Goal: Task Accomplishment & Management: Use online tool/utility

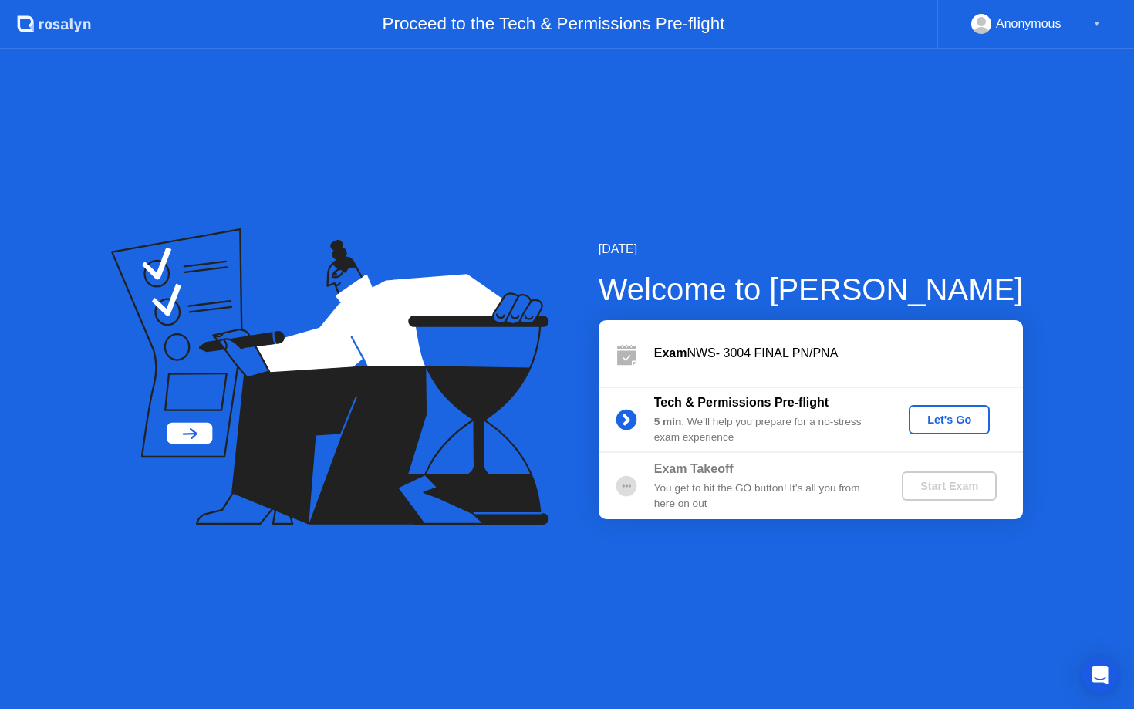
click at [937, 423] on div "Let's Go" at bounding box center [949, 419] width 69 height 12
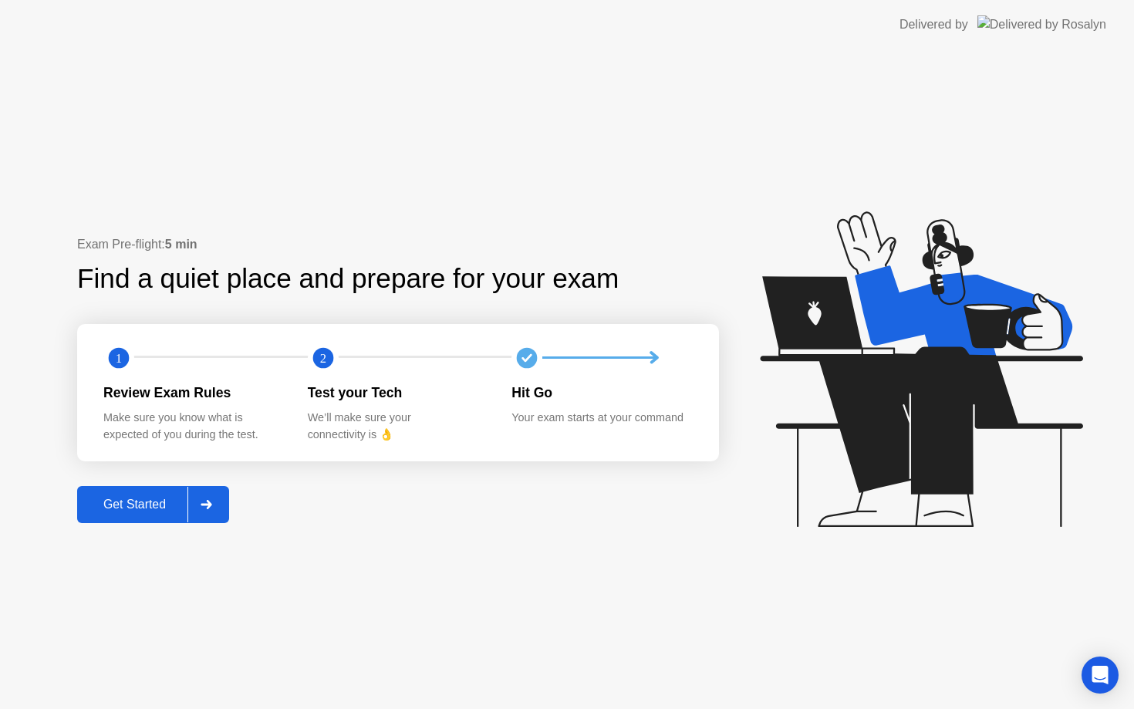
click at [174, 507] on div "Get Started" at bounding box center [135, 505] width 106 height 14
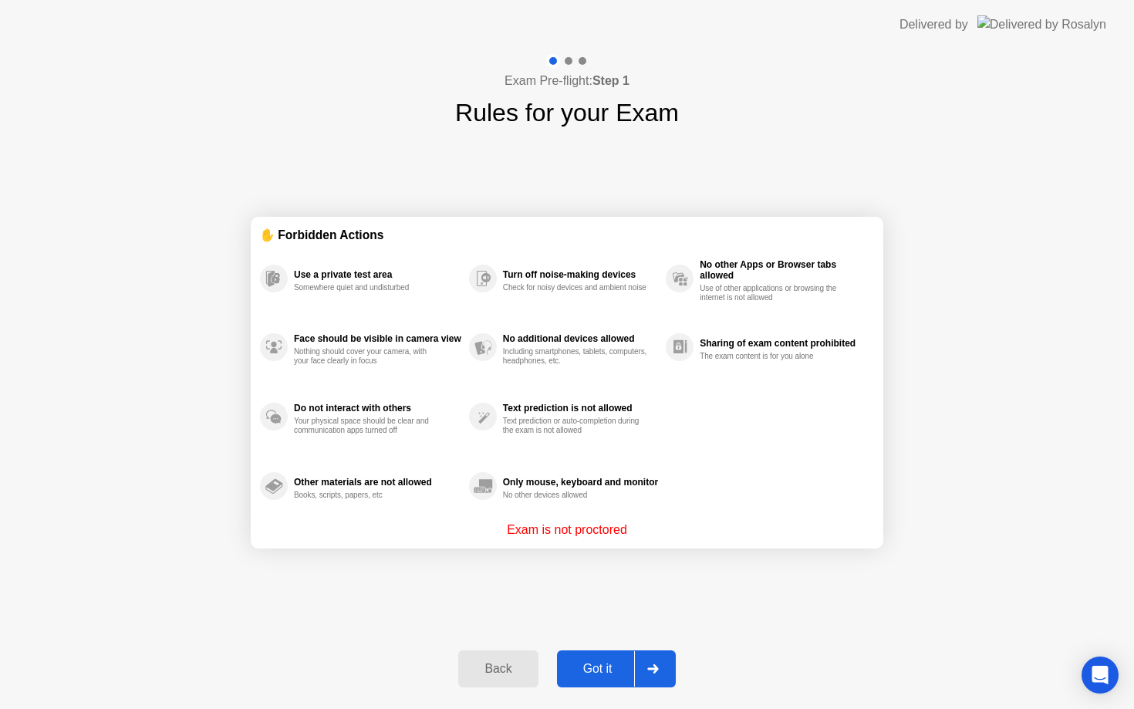
click at [606, 673] on div "Got it" at bounding box center [598, 669] width 73 height 14
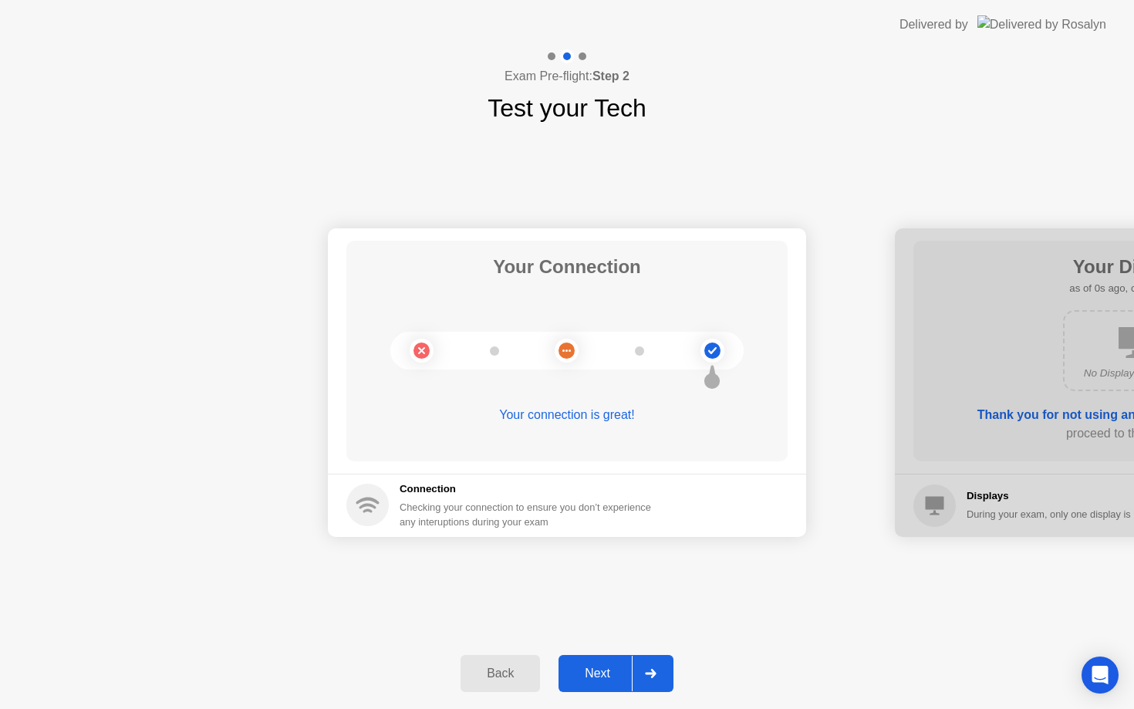
click at [626, 642] on div "Back Next" at bounding box center [567, 673] width 1134 height 71
click at [624, 683] on button "Next" at bounding box center [615, 673] width 115 height 37
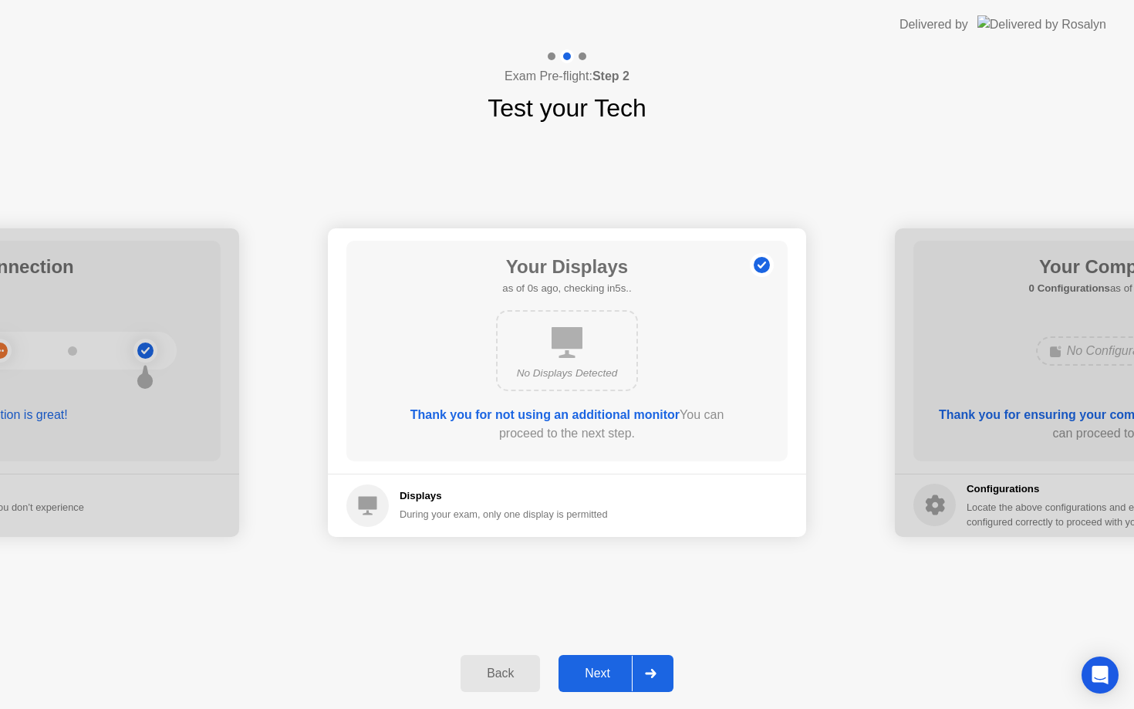
click at [624, 680] on div "Next" at bounding box center [597, 673] width 69 height 14
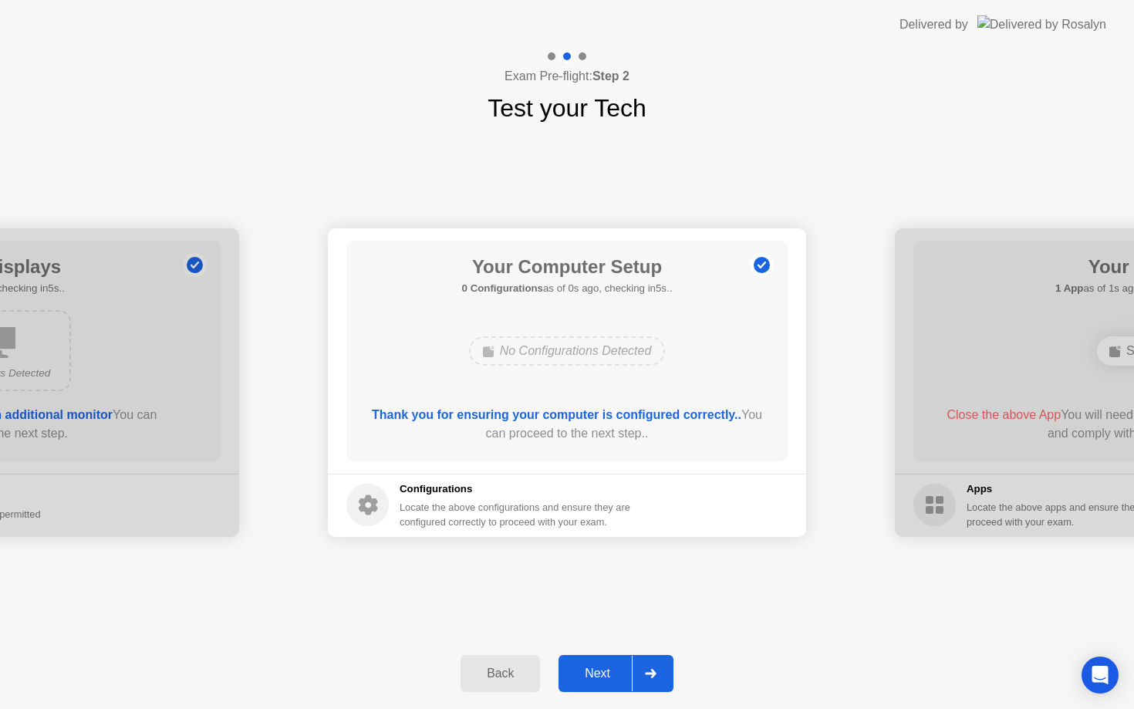
click at [624, 685] on button "Next" at bounding box center [615, 673] width 115 height 37
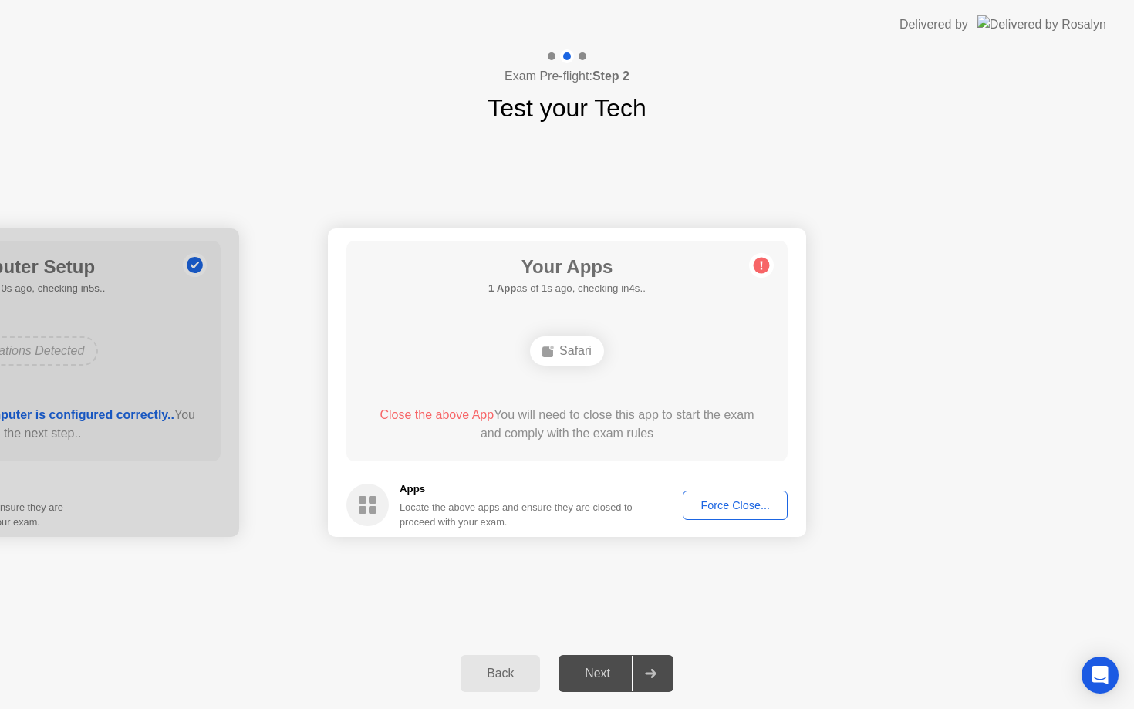
click at [749, 504] on div "Force Close..." at bounding box center [735, 505] width 94 height 12
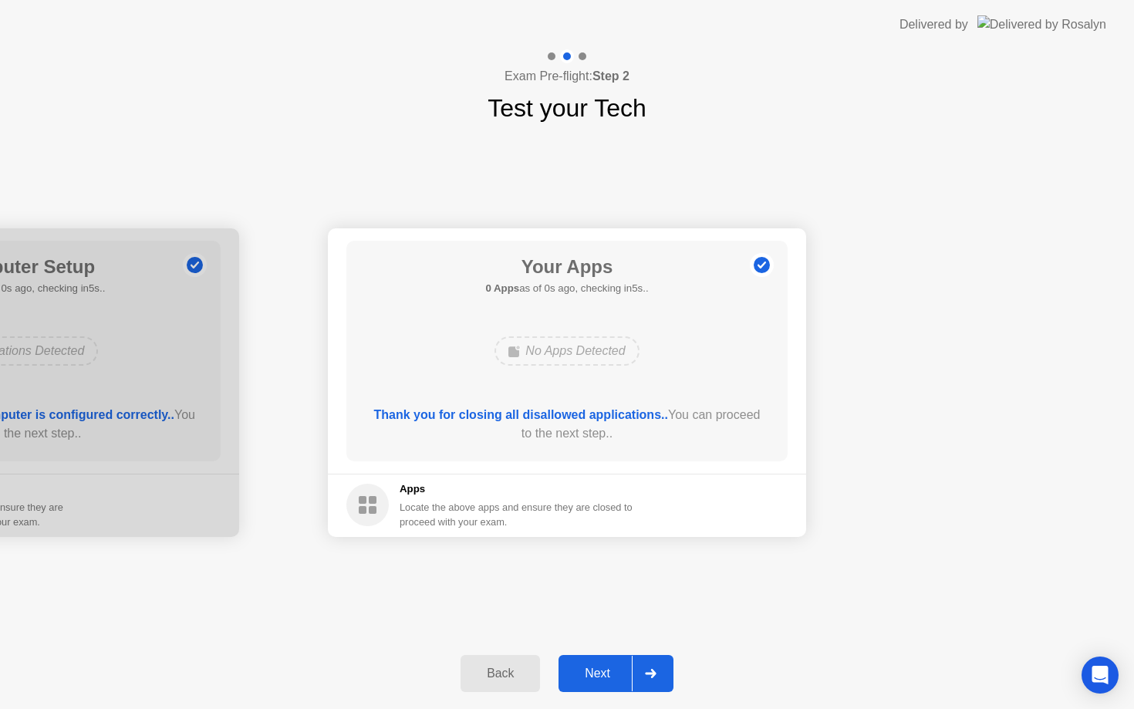
click at [593, 663] on button "Next" at bounding box center [615, 673] width 115 height 37
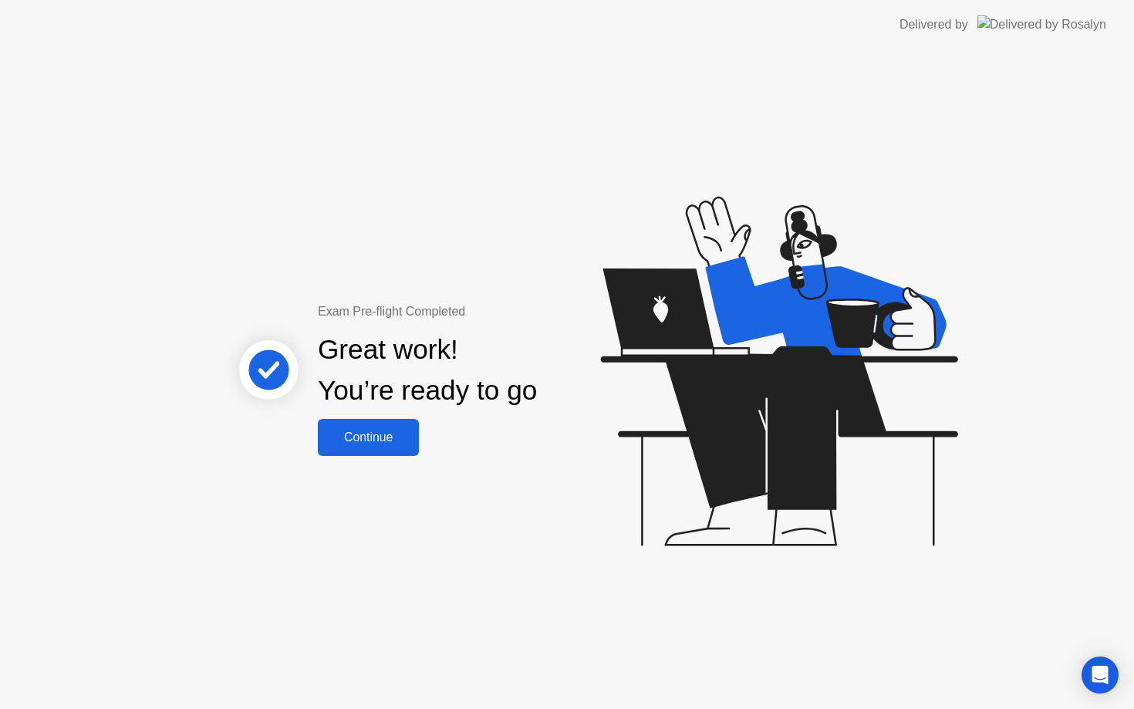
click at [360, 427] on button "Continue" at bounding box center [368, 437] width 101 height 37
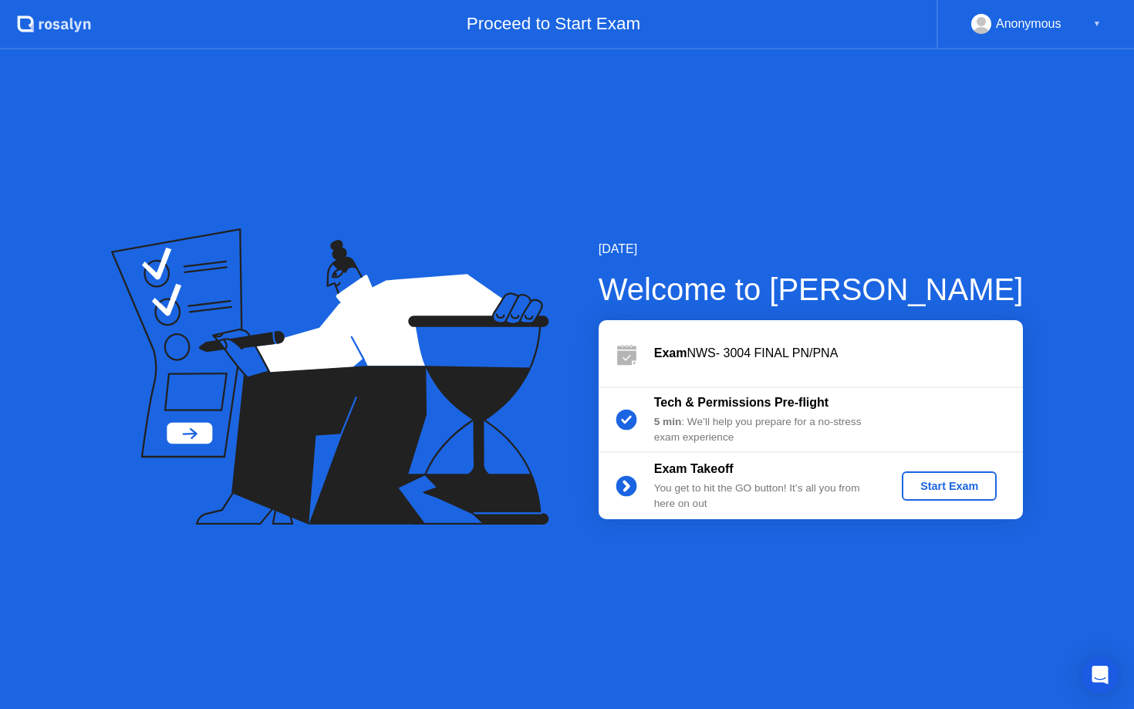
click at [970, 489] on div "Start Exam" at bounding box center [949, 486] width 83 height 12
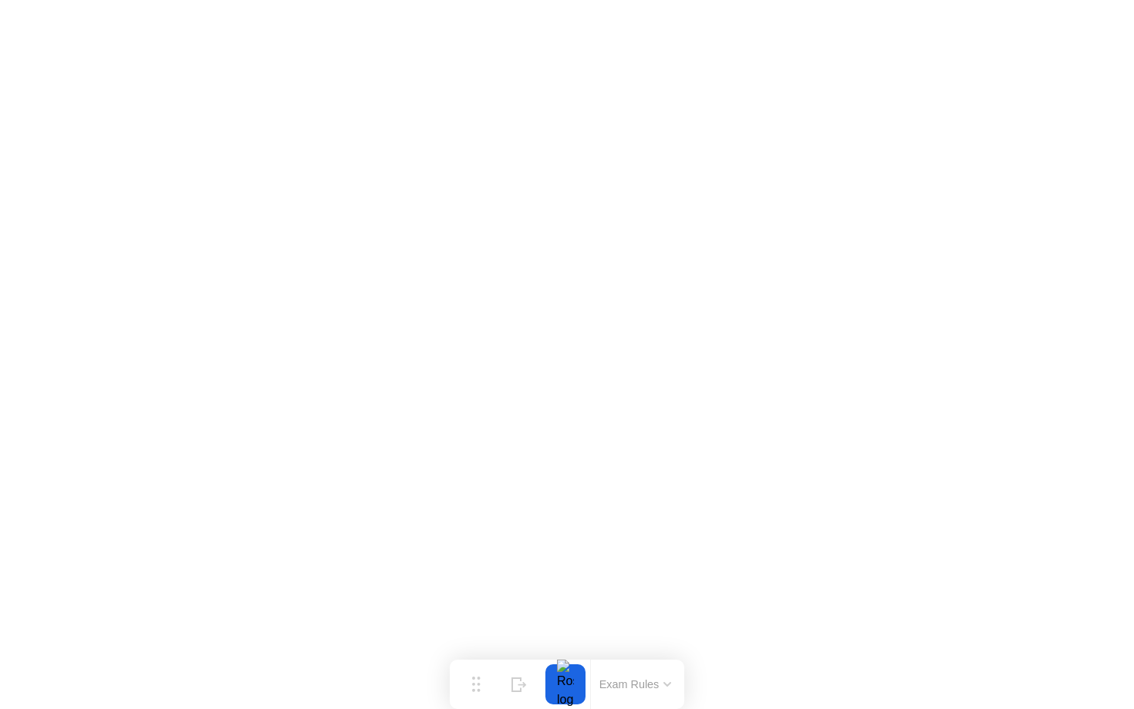
click iframe
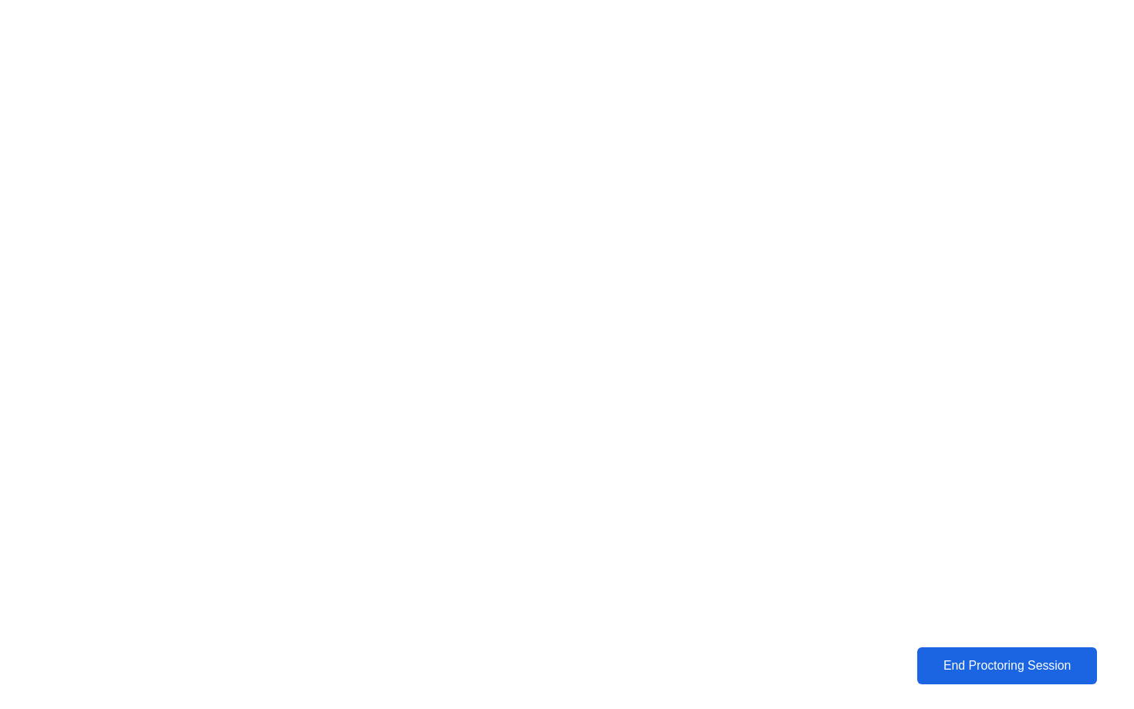
click at [1003, 680] on button "End Proctoring Session" at bounding box center [1006, 665] width 181 height 37
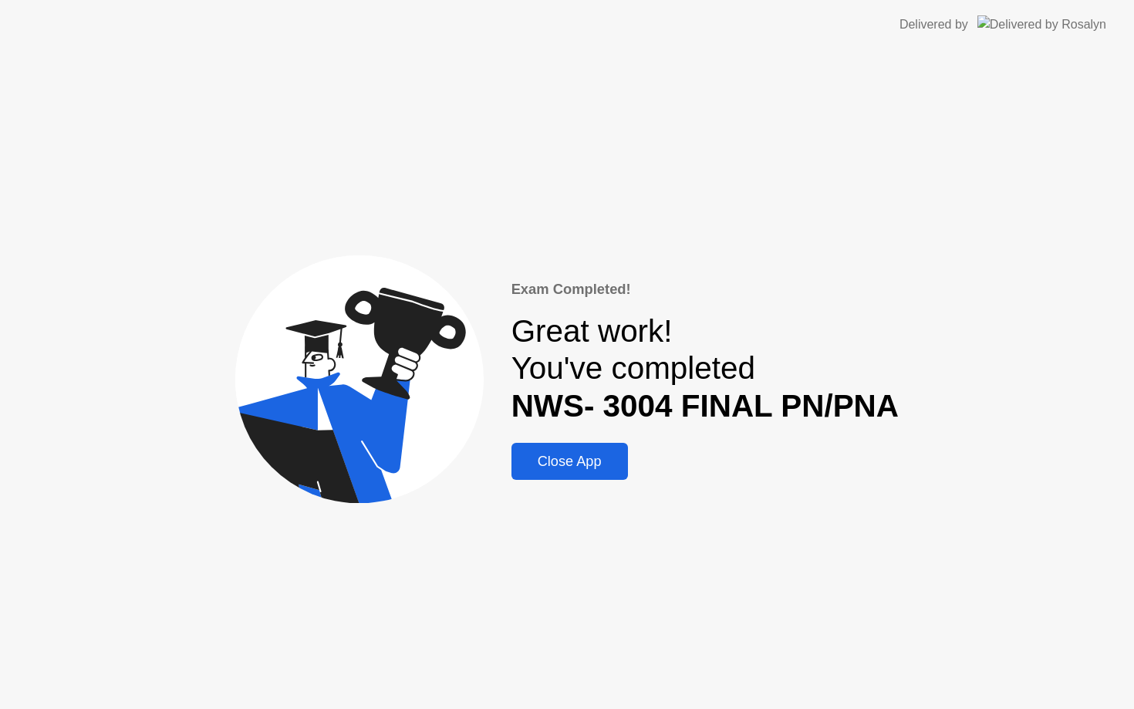
click at [544, 441] on div "Exam Completed! Great work! You've completed NWS- 3004 FINAL PN/PNA Close App" at bounding box center [704, 378] width 387 height 201
click at [542, 459] on div "Close App" at bounding box center [569, 462] width 107 height 16
